Goal: Task Accomplishment & Management: Complete application form

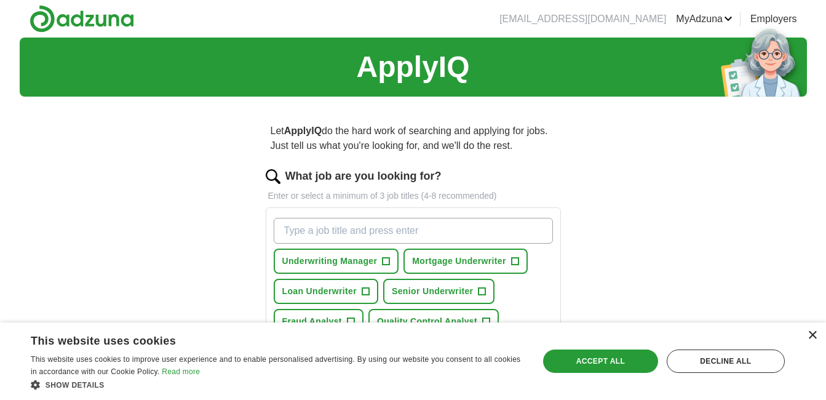
click at [815, 336] on div "×" at bounding box center [812, 335] width 9 height 9
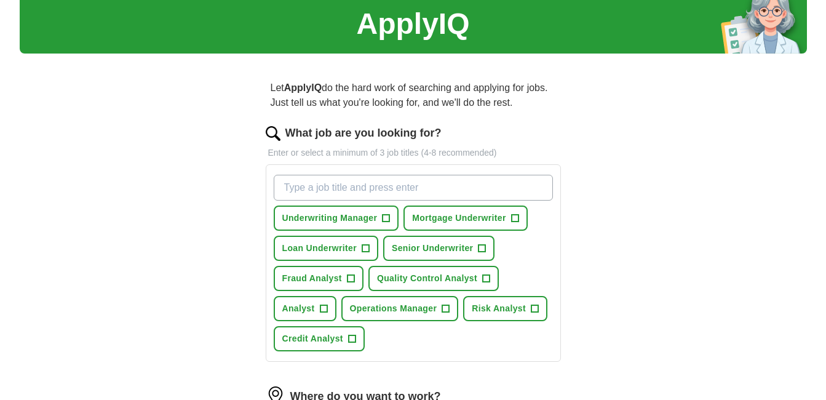
scroll to position [62, 0]
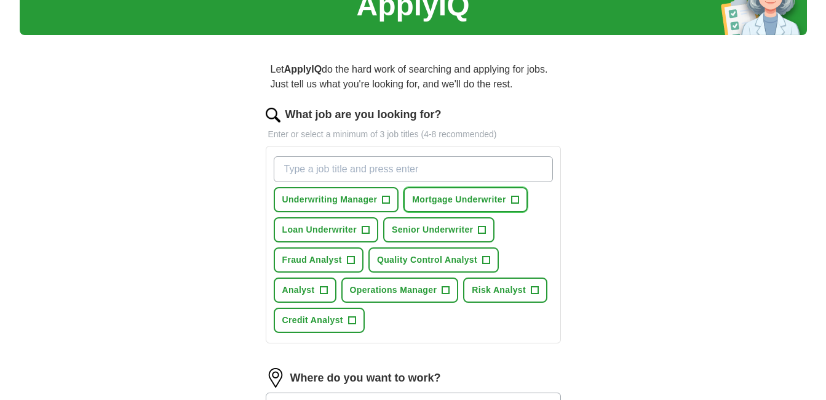
click at [511, 197] on span "+" at bounding box center [514, 200] width 7 height 10
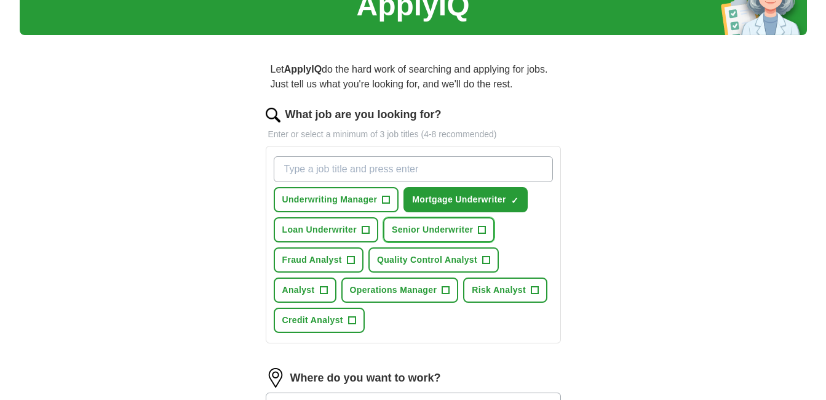
click at [484, 231] on span "+" at bounding box center [482, 230] width 7 height 10
click at [367, 227] on span "+" at bounding box center [365, 230] width 7 height 10
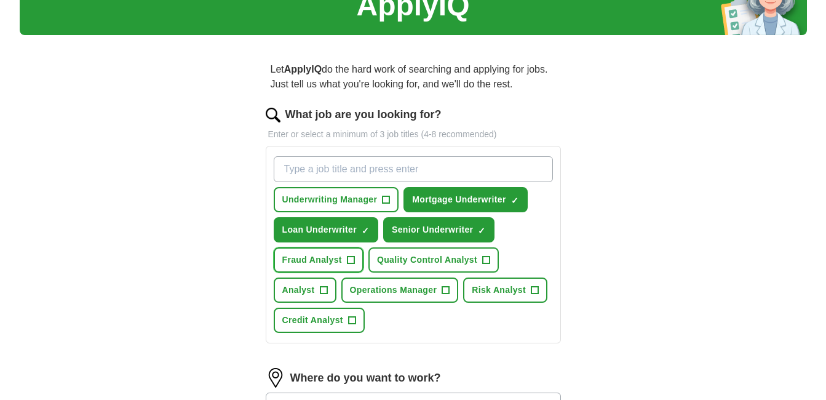
click at [352, 259] on span "+" at bounding box center [350, 260] width 7 height 10
click at [324, 290] on span "+" at bounding box center [323, 290] width 7 height 10
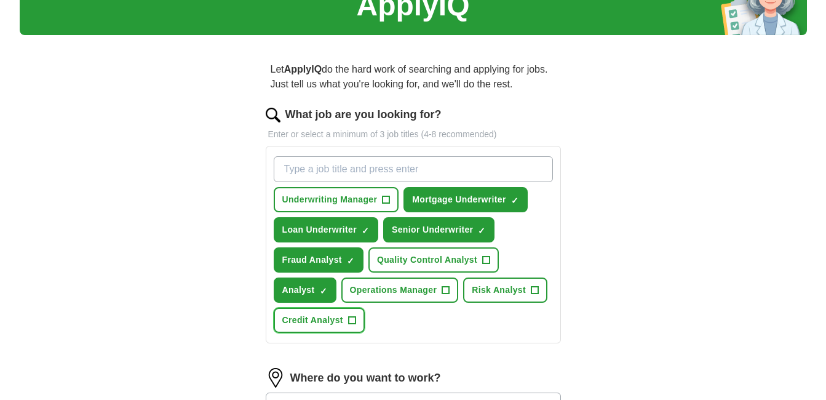
click at [352, 318] on span "+" at bounding box center [351, 321] width 7 height 10
click at [397, 175] on input "What job are you looking for?" at bounding box center [413, 169] width 279 height 26
type input "Commercial Underwriter"
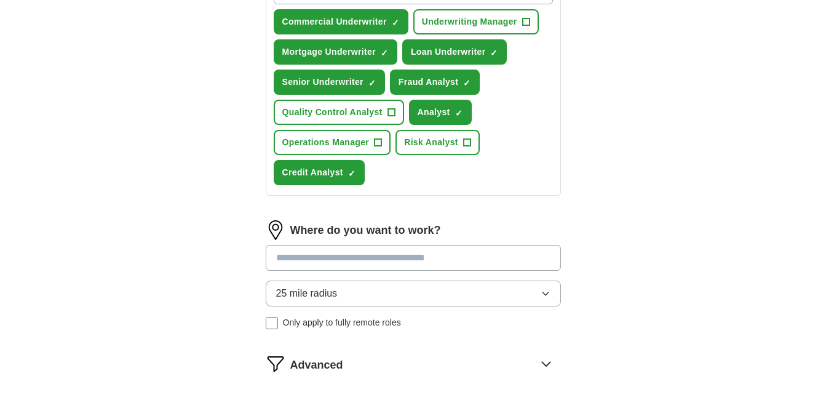
scroll to position [246, 0]
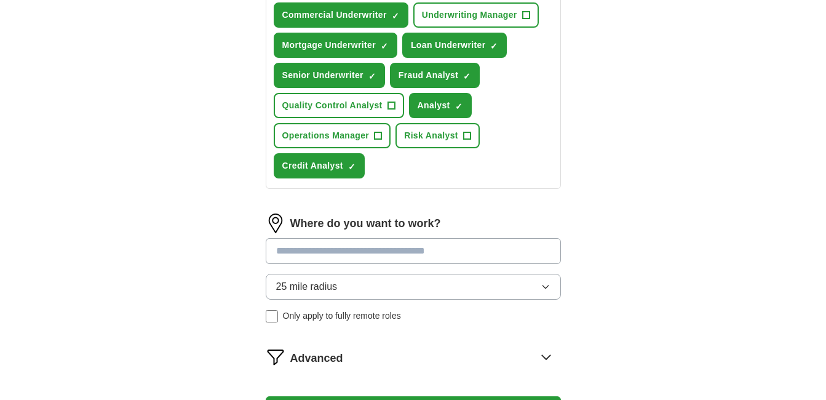
click at [419, 258] on input at bounding box center [413, 251] width 295 height 26
type input "*****"
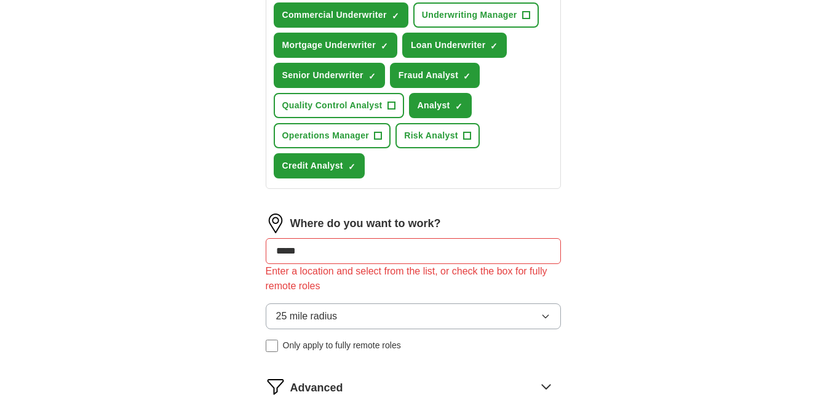
drag, startPoint x: 315, startPoint y: 246, endPoint x: 256, endPoint y: 247, distance: 59.1
click at [256, 247] on div "Let ApplyIQ do the hard work of searching and applying for jobs. Just tell us w…" at bounding box center [414, 172] width 394 height 624
type input "*"
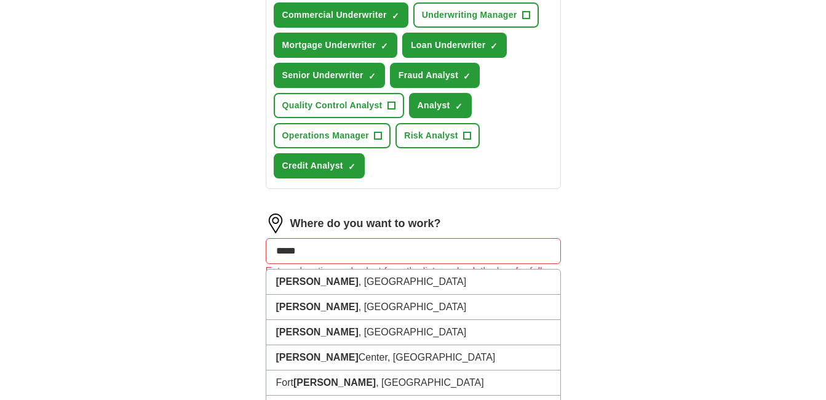
type input "******"
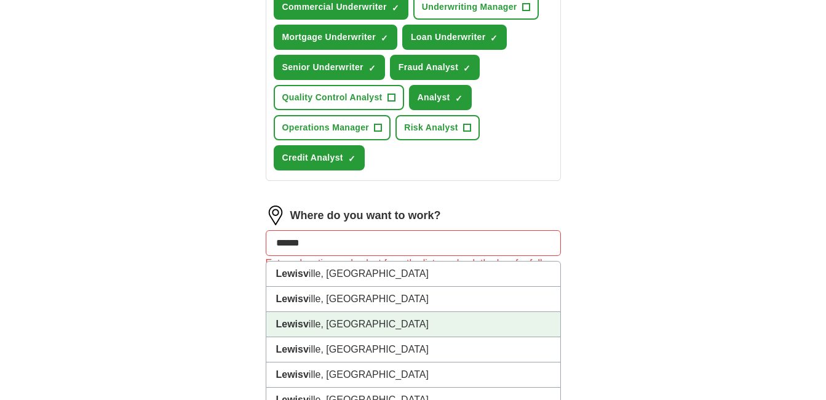
scroll to position [308, 0]
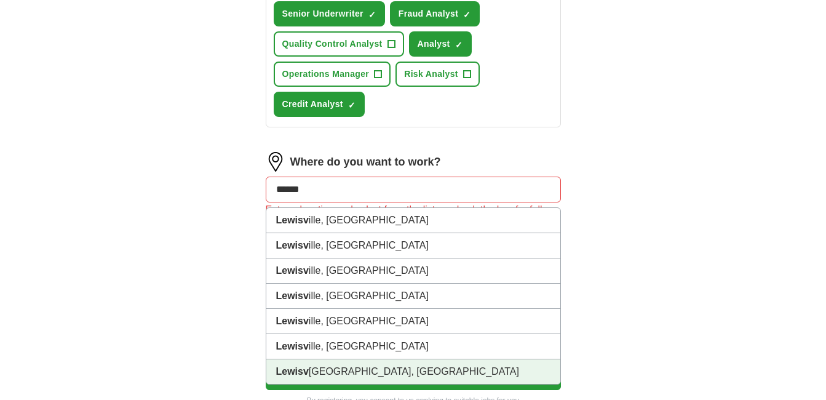
click at [319, 373] on li "Lewisv ille, TX" at bounding box center [413, 371] width 294 height 25
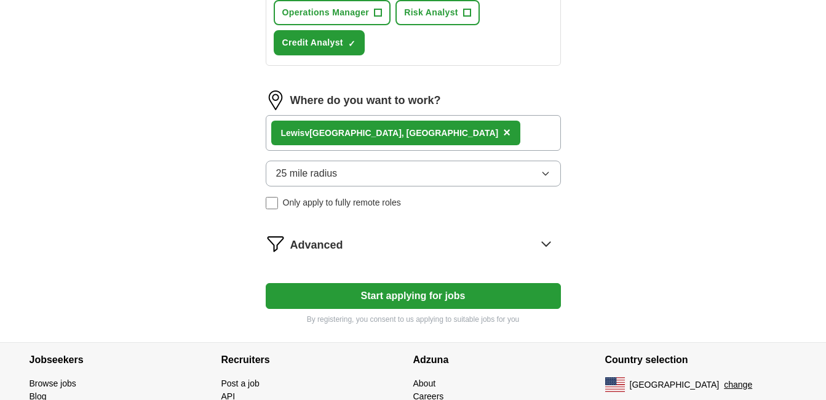
scroll to position [431, 0]
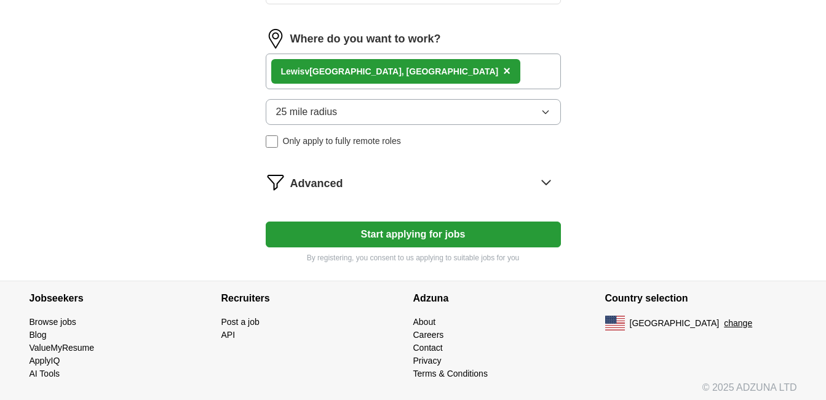
click at [547, 183] on icon at bounding box center [546, 182] width 8 height 4
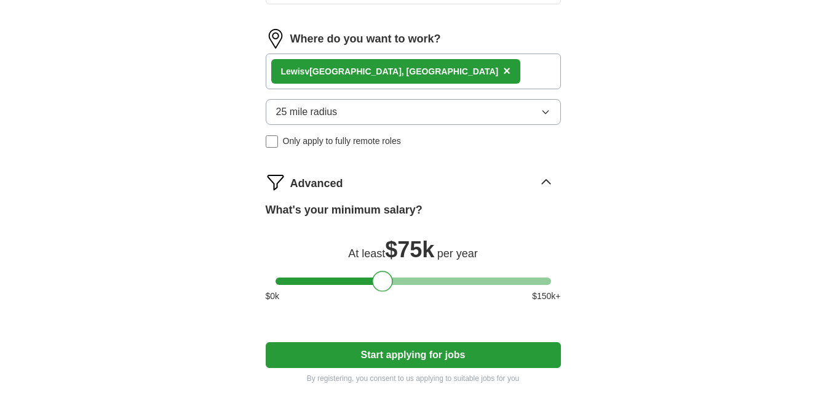
drag, startPoint x: 283, startPoint y: 281, endPoint x: 380, endPoint y: 285, distance: 97.3
click at [380, 285] on div at bounding box center [382, 281] width 21 height 21
click at [605, 231] on div "Let ApplyIQ do the hard work of searching and applying for jobs. Just tell us w…" at bounding box center [414, 38] width 394 height 725
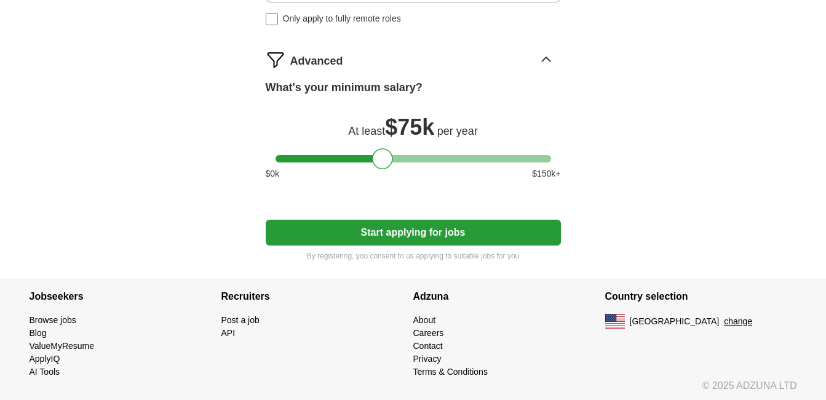
scroll to position [554, 0]
click at [410, 237] on button "Start applying for jobs" at bounding box center [413, 232] width 295 height 26
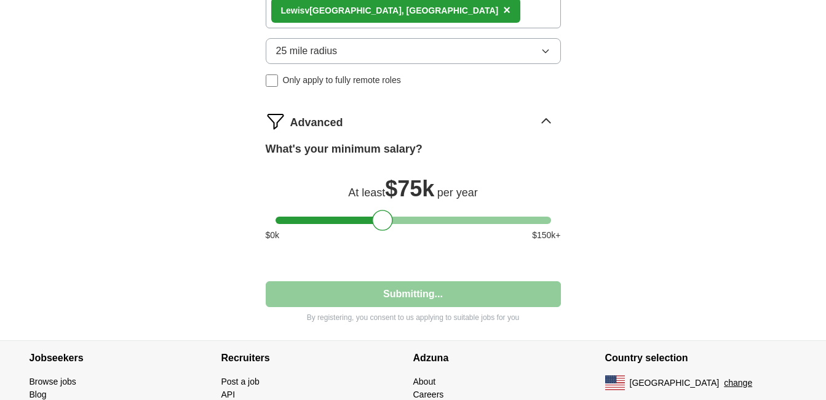
select select "**"
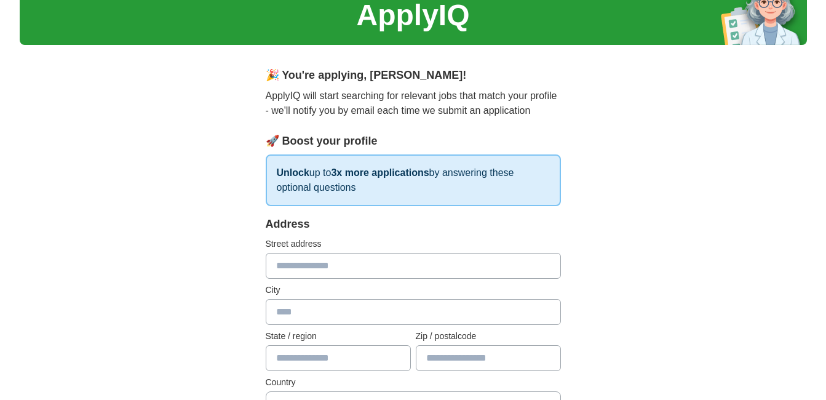
scroll to position [185, 0]
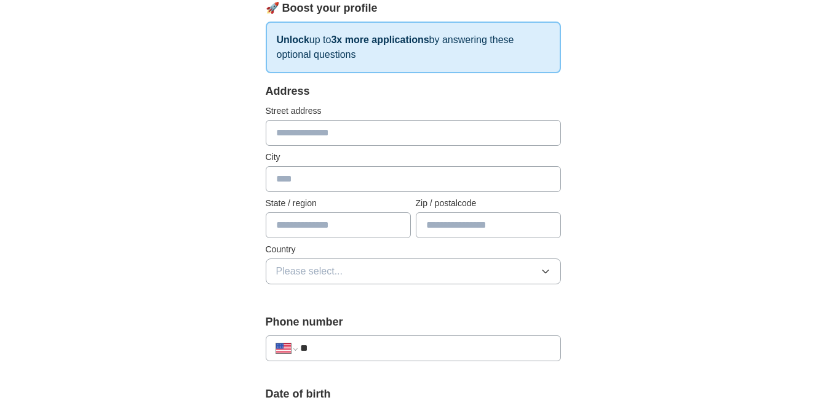
click at [359, 132] on input "text" at bounding box center [413, 133] width 295 height 26
type input "**********"
type input "**"
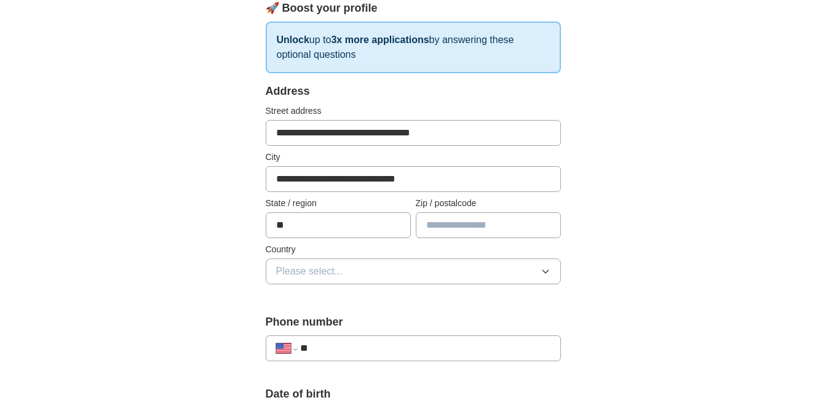
type input "*****"
click at [515, 184] on input "**********" at bounding box center [413, 179] width 295 height 26
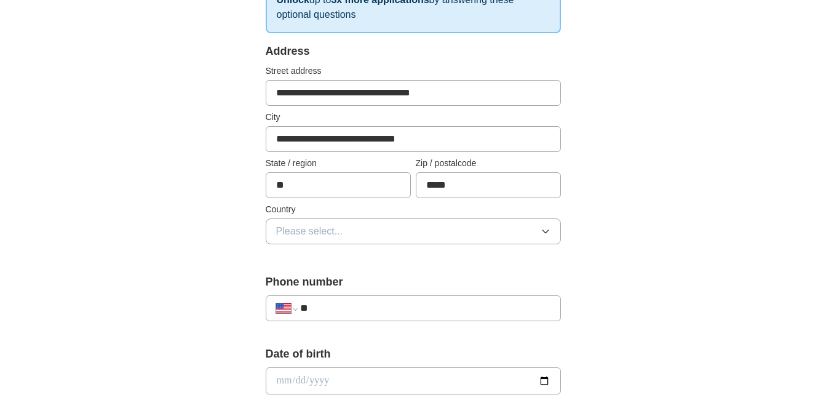
scroll to position [246, 0]
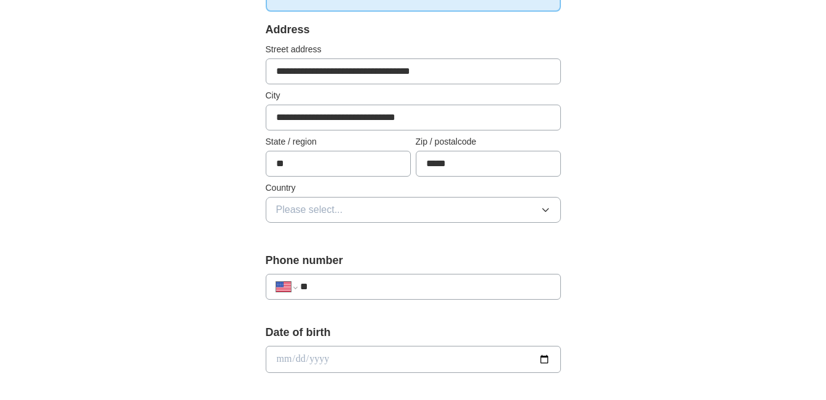
drag, startPoint x: 350, startPoint y: 119, endPoint x: 651, endPoint y: 103, distance: 301.9
click at [651, 103] on div "**********" at bounding box center [413, 351] width 787 height 1120
type input "**********"
drag, startPoint x: 805, startPoint y: 135, endPoint x: 765, endPoint y: 140, distance: 40.3
click at [805, 135] on div "**********" at bounding box center [413, 351] width 787 height 1120
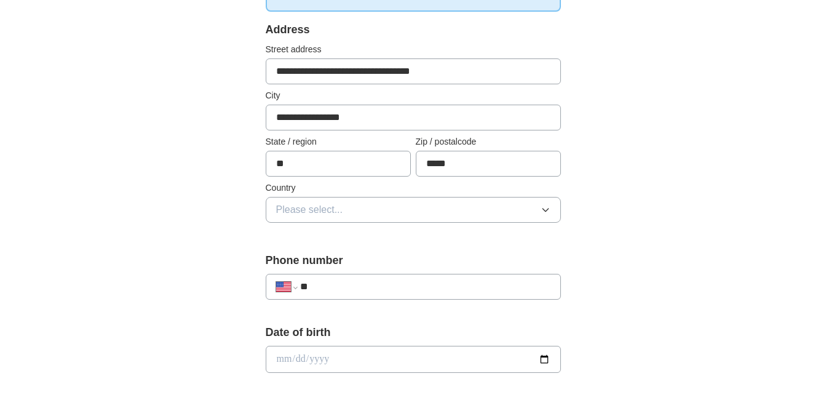
click at [403, 219] on button "Please select..." at bounding box center [413, 210] width 295 height 26
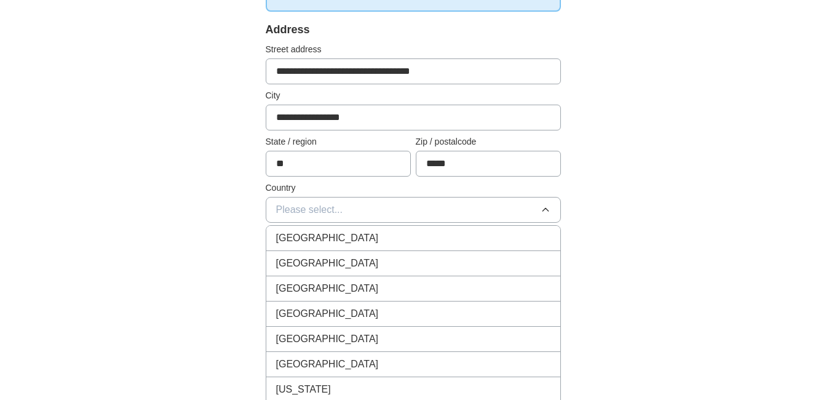
click at [359, 261] on div "United States" at bounding box center [413, 263] width 274 height 15
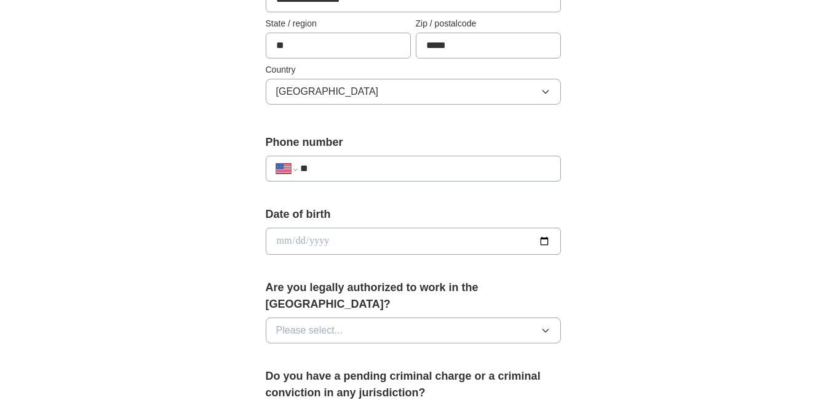
scroll to position [369, 0]
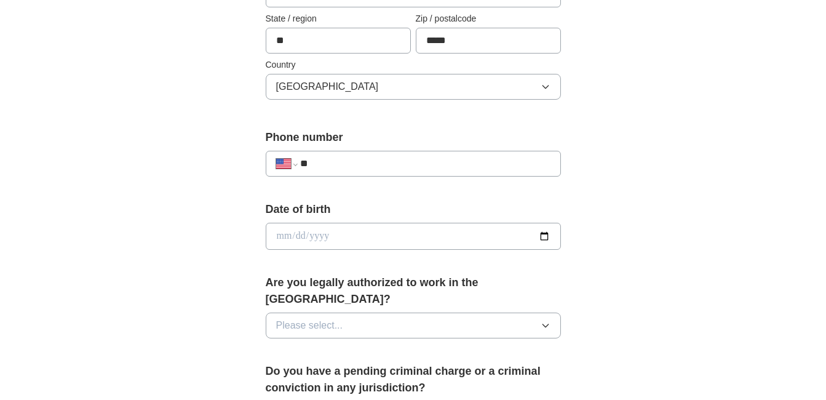
click at [392, 159] on input "**" at bounding box center [425, 163] width 250 height 15
type input "**********"
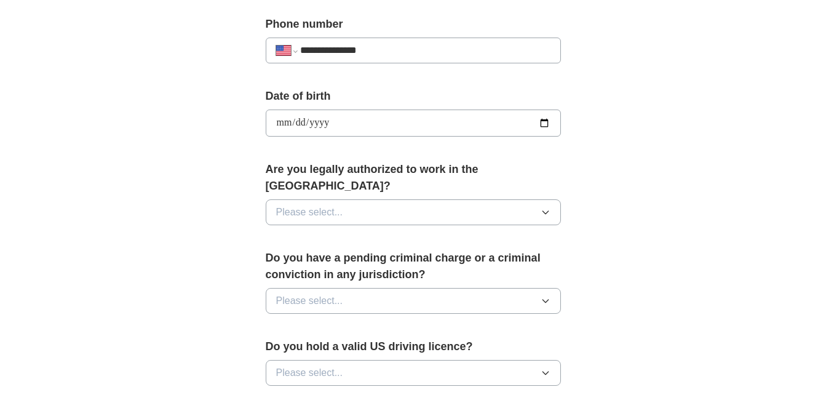
scroll to position [492, 0]
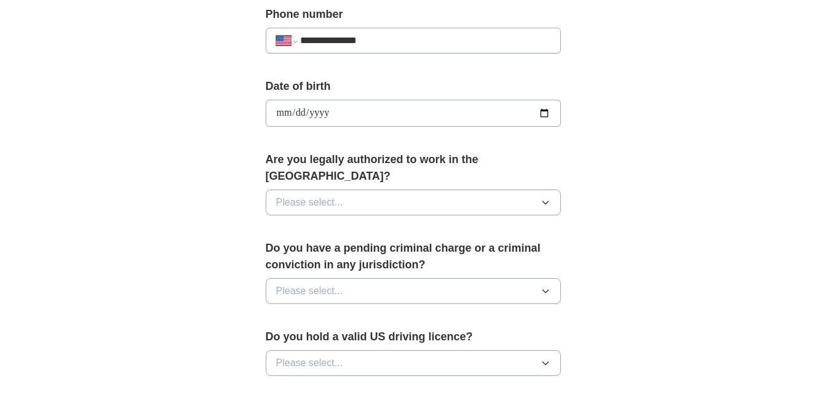
click at [405, 189] on button "Please select..." at bounding box center [413, 202] width 295 height 26
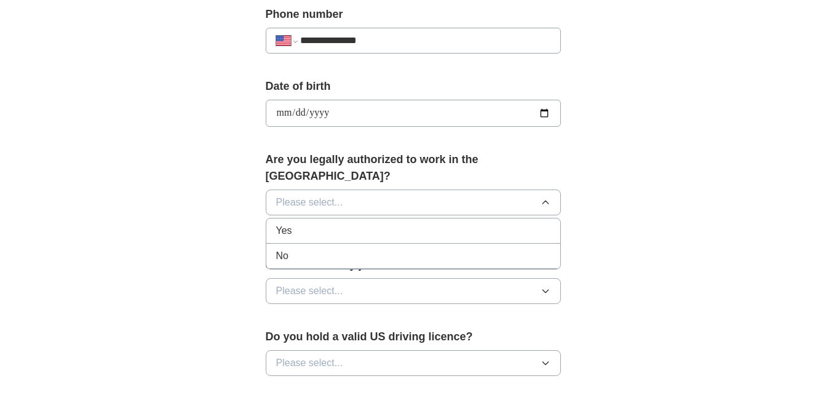
click at [325, 223] on div "Yes" at bounding box center [413, 230] width 274 height 15
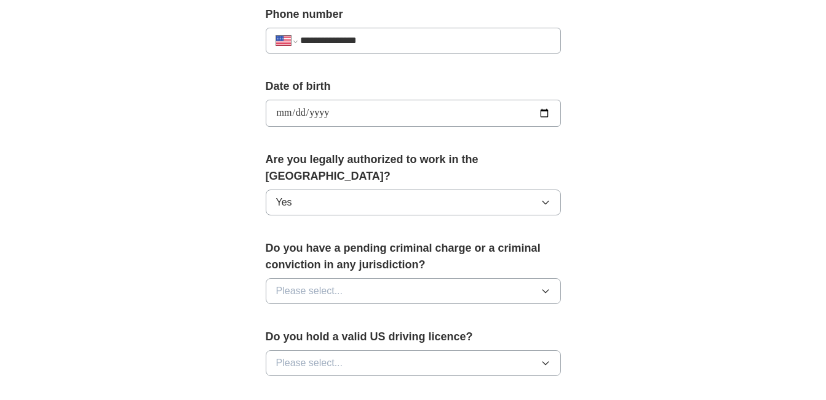
click at [337, 284] on span "Please select..." at bounding box center [309, 291] width 67 height 15
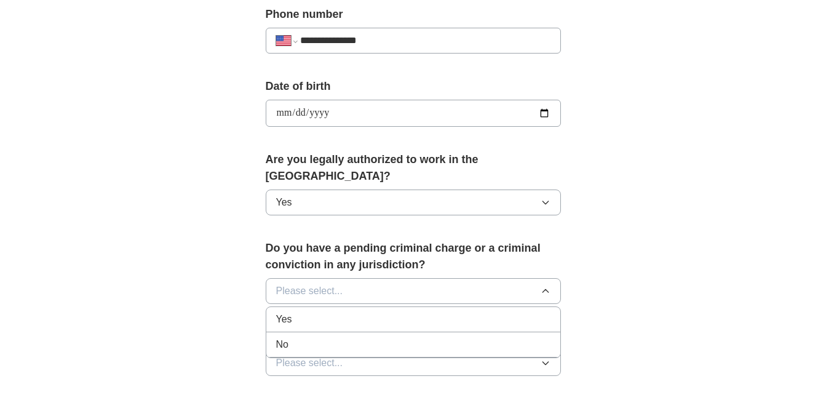
click at [304, 337] on div "No" at bounding box center [413, 344] width 274 height 15
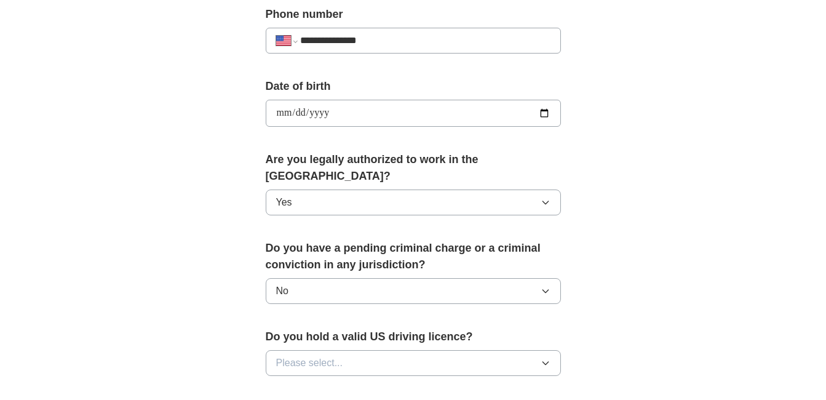
click at [335, 350] on button "Please select..." at bounding box center [413, 363] width 295 height 26
click at [309, 384] on div "Yes" at bounding box center [413, 391] width 274 height 15
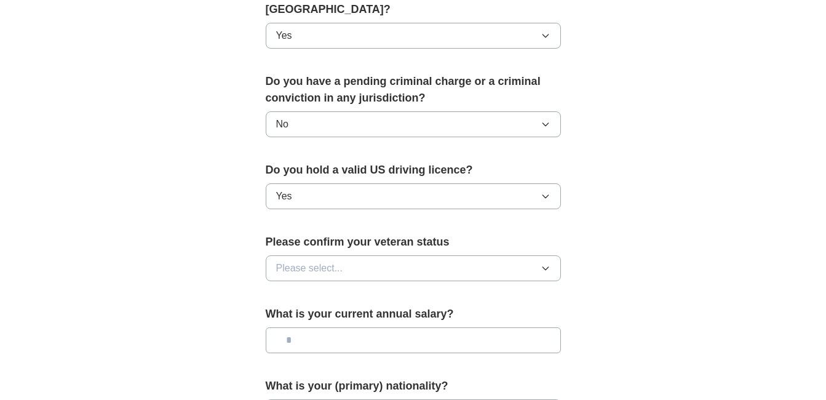
scroll to position [677, 0]
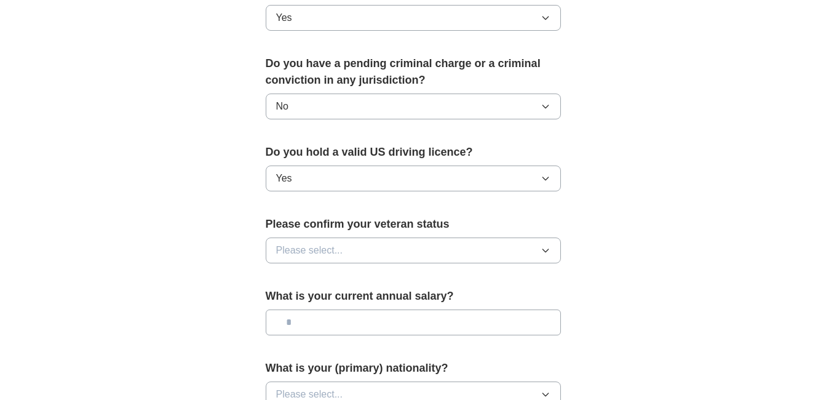
click at [330, 243] on span "Please select..." at bounding box center [309, 250] width 67 height 15
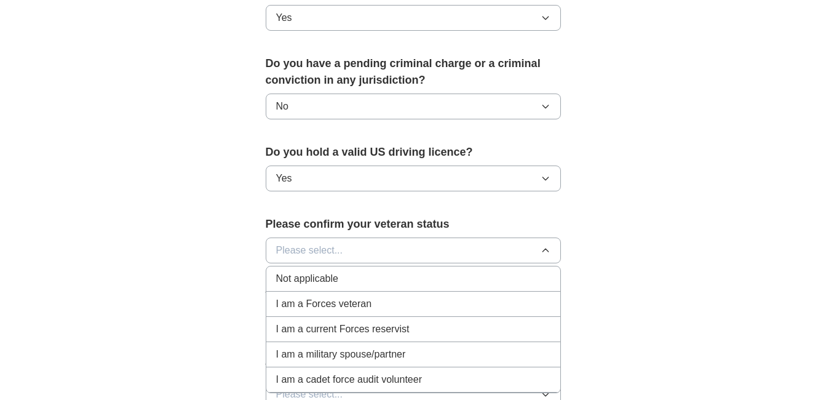
scroll to position [738, 0]
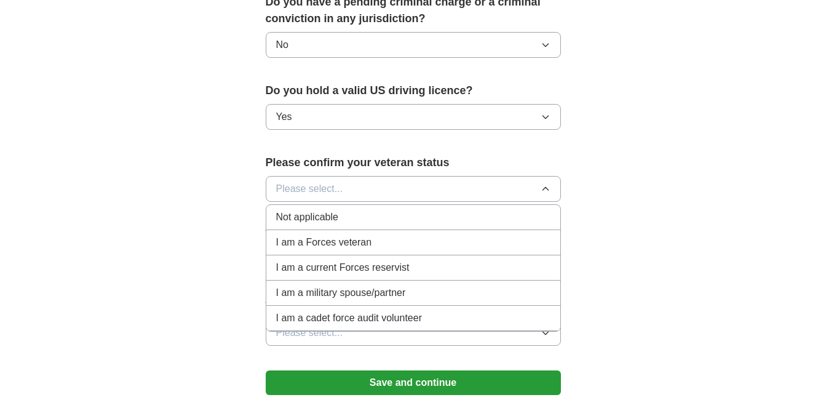
click at [316, 210] on span "Not applicable" at bounding box center [307, 217] width 62 height 15
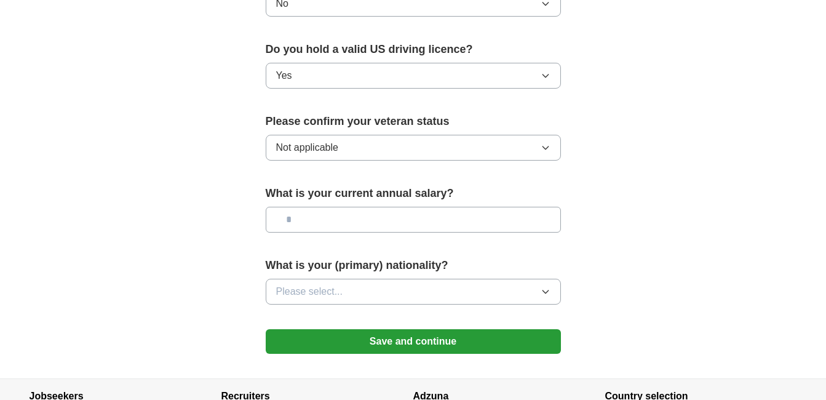
scroll to position [800, 0]
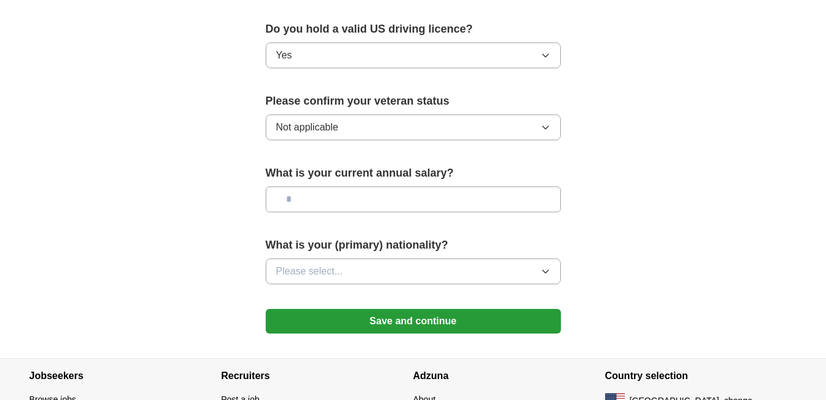
click at [360, 258] on button "Please select..." at bounding box center [413, 271] width 295 height 26
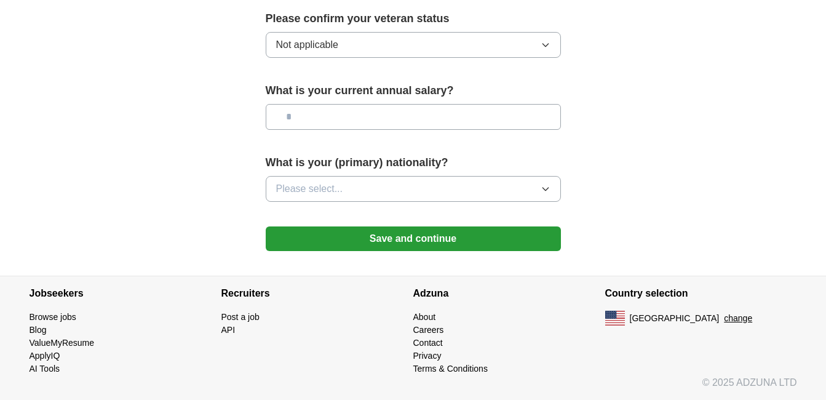
scroll to position [866, 0]
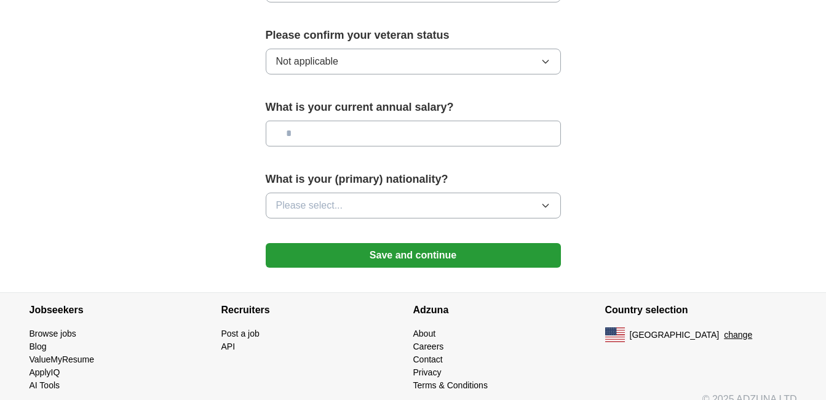
click at [514, 243] on button "Save and continue" at bounding box center [413, 255] width 295 height 25
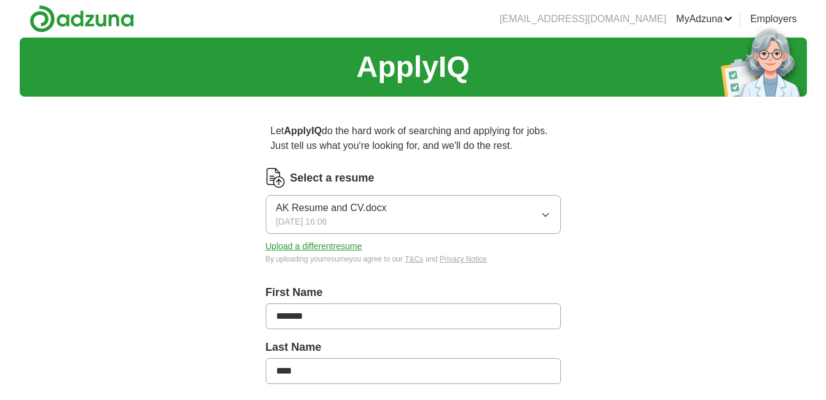
click at [549, 215] on icon "button" at bounding box center [546, 215] width 10 height 10
click at [299, 245] on button "Upload a different resume" at bounding box center [314, 246] width 97 height 13
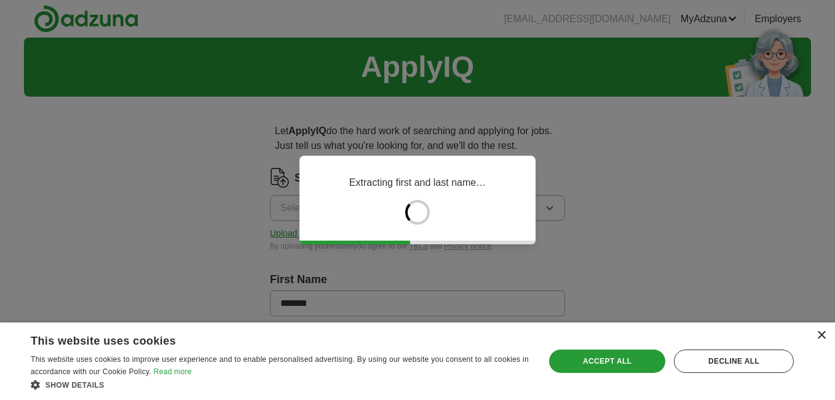
click at [819, 333] on div "×" at bounding box center [821, 335] width 9 height 9
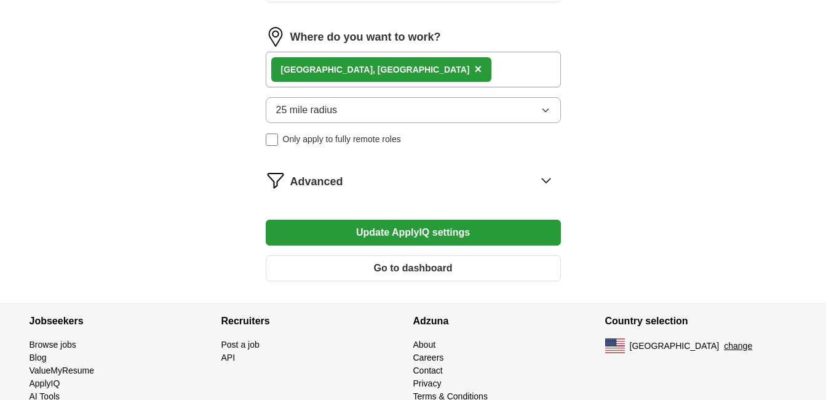
scroll to position [736, 0]
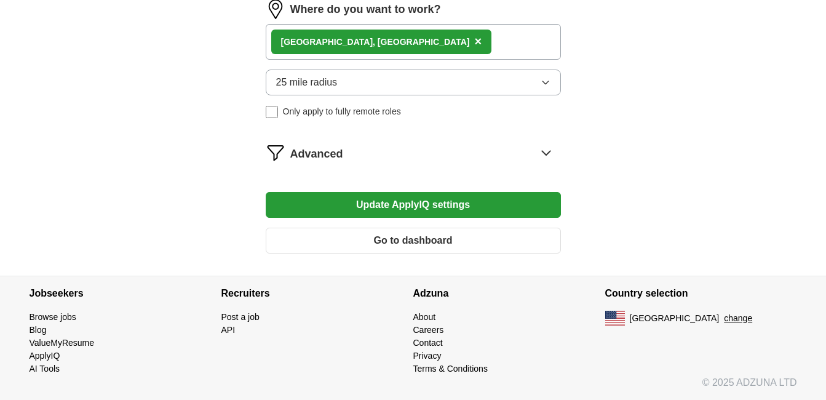
click at [426, 207] on button "Update ApplyIQ settings" at bounding box center [413, 205] width 295 height 26
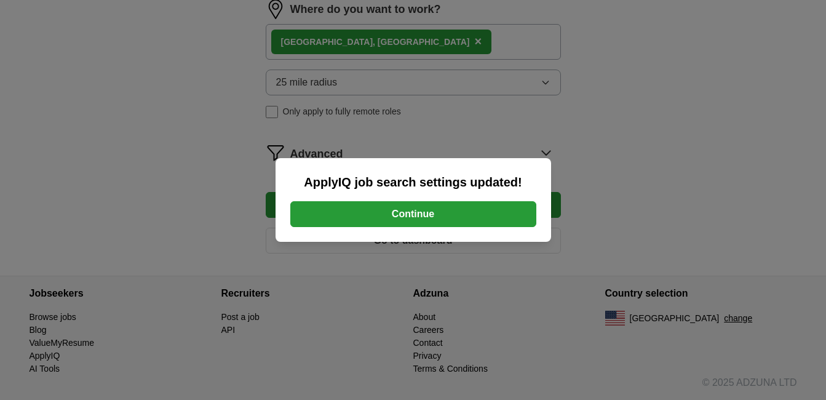
click at [431, 220] on button "Continue" at bounding box center [413, 214] width 246 height 26
